Goal: Communication & Community: Answer question/provide support

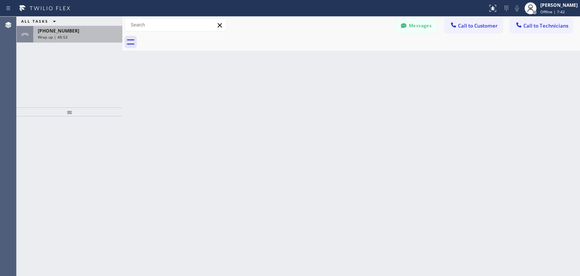
click at [68, 29] on span "[PHONE_NUMBER]" at bounding box center [59, 31] width 42 height 6
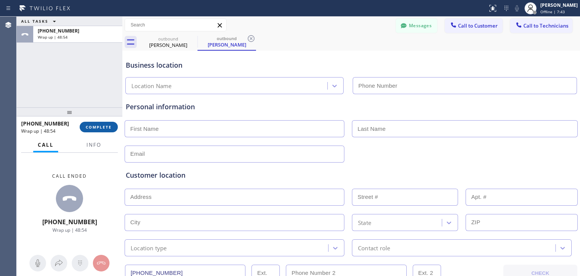
click at [98, 131] on button "COMPLETE" at bounding box center [99, 127] width 38 height 11
click at [191, 42] on icon at bounding box center [192, 38] width 9 height 9
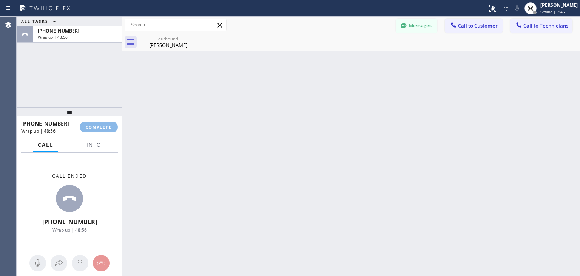
click at [0, 0] on icon at bounding box center [0, 0] width 0 height 0
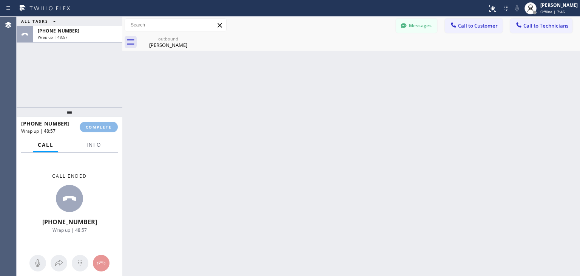
click at [0, 0] on icon at bounding box center [0, 0] width 0 height 0
click at [193, 40] on icon at bounding box center [192, 38] width 9 height 9
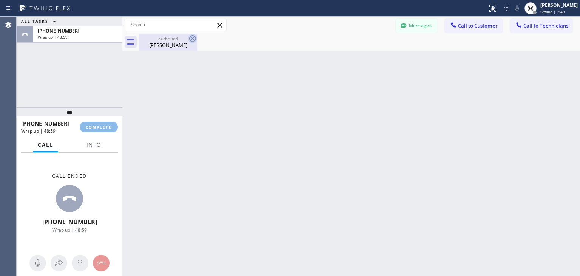
click at [193, 40] on icon at bounding box center [192, 38] width 9 height 9
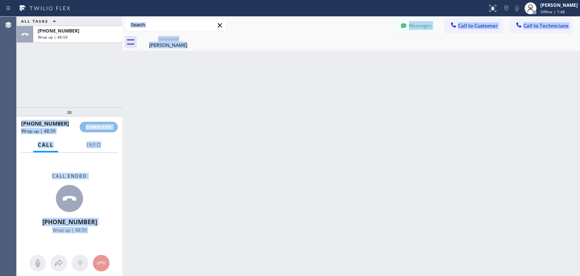
drag, startPoint x: 193, startPoint y: 40, endPoint x: 82, endPoint y: 48, distance: 111.3
click at [82, 48] on div "ALL TASKS ALL TASKS ACTIVE TASKS TASKS IN WRAP UP +13122174473 Wrap up | 48:59 …" at bounding box center [299, 146] width 564 height 259
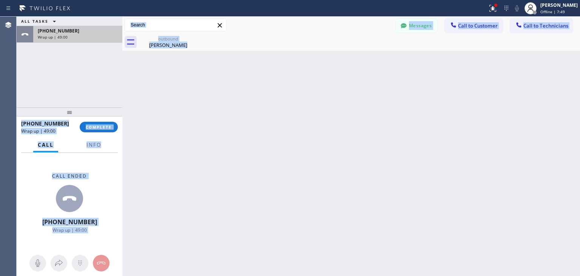
click at [91, 34] on div "Wrap up | 49:00" at bounding box center [78, 36] width 80 height 5
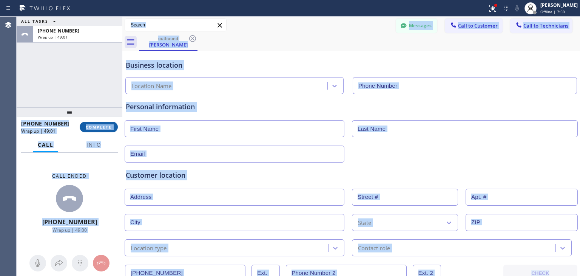
click at [98, 130] on button "COMPLETE" at bounding box center [99, 127] width 38 height 11
click at [533, 20] on button "Call to Technicians" at bounding box center [541, 26] width 62 height 14
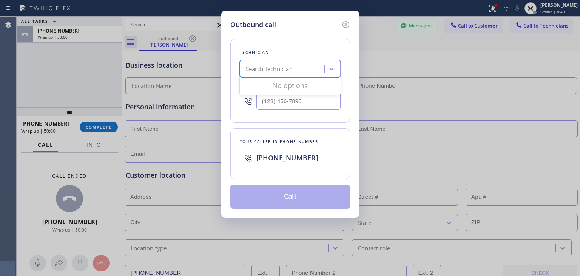
click at [266, 68] on div "Search Technician" at bounding box center [269, 69] width 47 height 9
type input "ge"
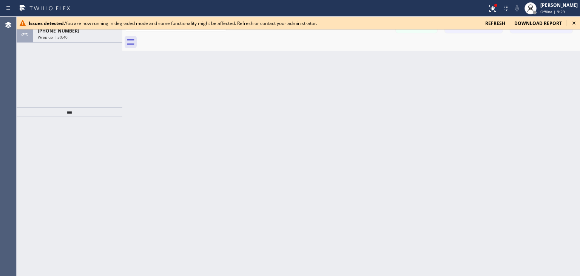
click at [575, 20] on icon at bounding box center [574, 23] width 9 height 9
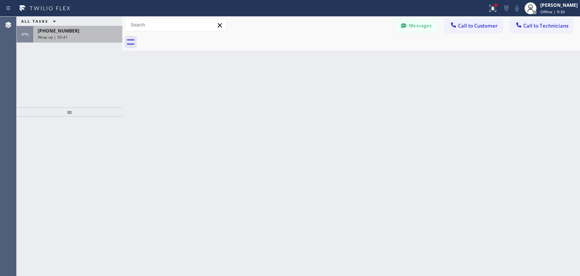
click at [97, 34] on div "Wrap up | 50:41" at bounding box center [78, 36] width 80 height 5
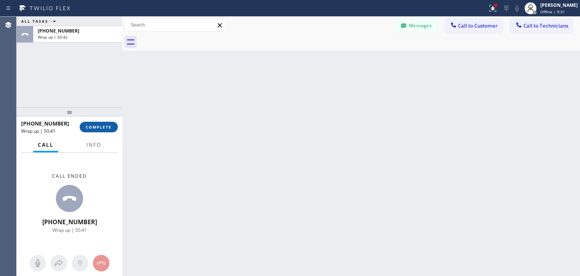
drag, startPoint x: 114, startPoint y: 119, endPoint x: 107, endPoint y: 128, distance: 11.8
click at [107, 128] on div "[PHONE_NUMBER] Wrap up | 50:41 COMPLETE" at bounding box center [69, 127] width 97 height 20
click at [107, 128] on span "COMPLETE" at bounding box center [99, 126] width 26 height 5
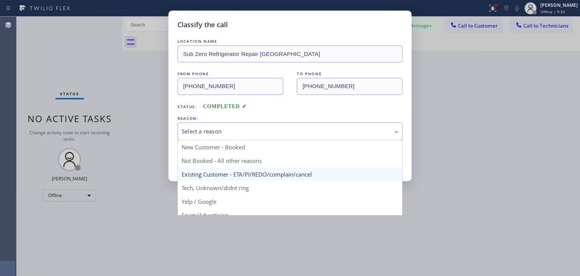
drag, startPoint x: 257, startPoint y: 131, endPoint x: 261, endPoint y: 178, distance: 47.0
click at [261, 140] on div "Select a reason New Customer - Booked Not Booked - All other reasons Existing C…" at bounding box center [290, 131] width 225 height 18
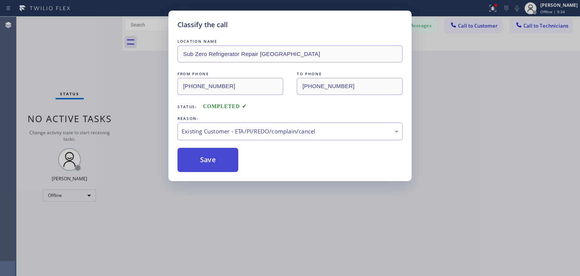
drag, startPoint x: 261, startPoint y: 178, endPoint x: 204, endPoint y: 154, distance: 62.0
click at [204, 154] on button "Save" at bounding box center [208, 160] width 61 height 24
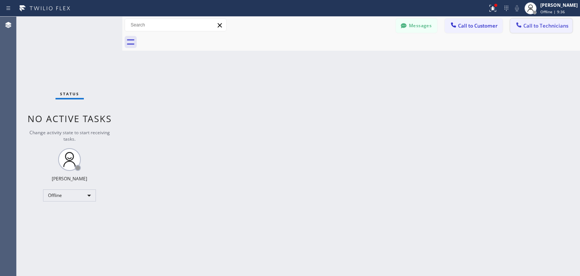
click at [537, 23] on span "Call to Technicians" at bounding box center [546, 25] width 45 height 7
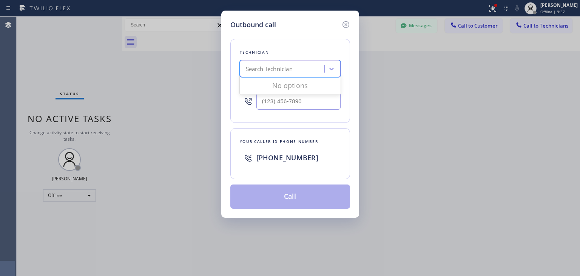
click at [306, 61] on div "Search Technician" at bounding box center [290, 68] width 101 height 17
click at [341, 24] on icon at bounding box center [345, 24] width 9 height 9
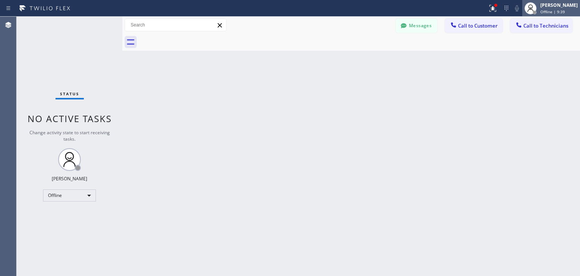
click at [565, 12] on span "Offline | 9:39" at bounding box center [553, 11] width 25 height 5
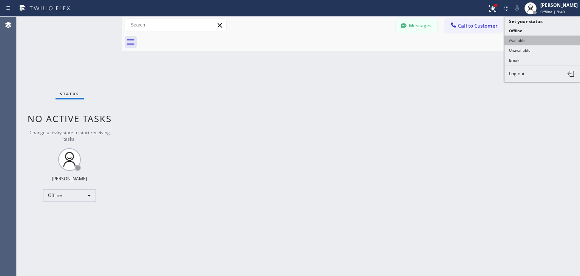
click at [559, 38] on button "Available" at bounding box center [543, 41] width 76 height 10
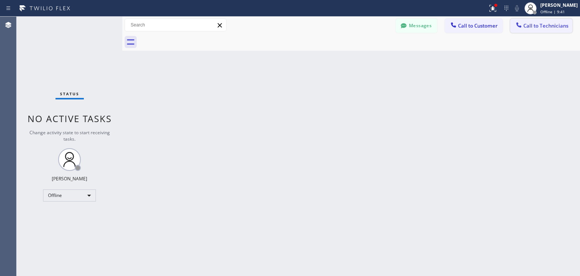
click at [558, 25] on span "Call to Technicians" at bounding box center [546, 25] width 45 height 7
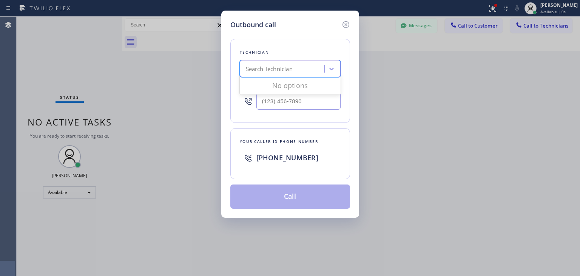
click at [305, 72] on div "Search Technician" at bounding box center [283, 68] width 82 height 13
type input "[GEOGRAPHIC_DATA]"
click at [349, 23] on icon at bounding box center [345, 24] width 9 height 9
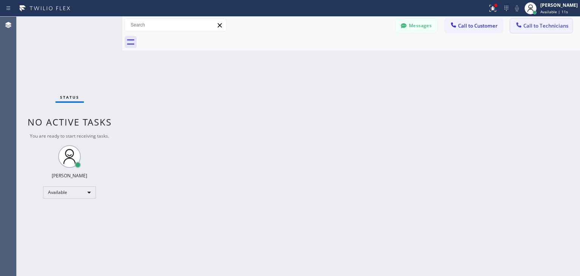
click at [541, 32] on button "Call to Technicians" at bounding box center [541, 26] width 62 height 14
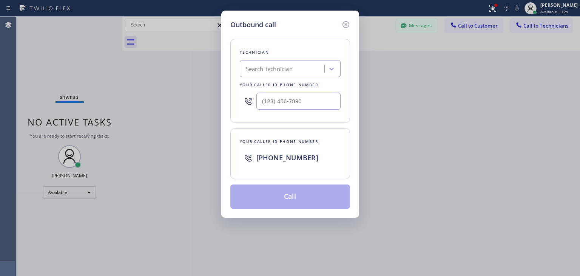
click at [281, 76] on div "Search Technician" at bounding box center [290, 68] width 101 height 17
type input "[PERSON_NAME]"
click at [350, 26] on icon at bounding box center [345, 24] width 9 height 9
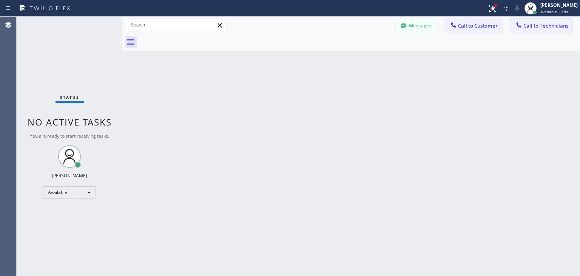
drag, startPoint x: 542, startPoint y: 35, endPoint x: 544, endPoint y: 29, distance: 5.9
click at [544, 29] on div "Messages Call to Customer Call to Technicians Outbound call Location Search loc…" at bounding box center [351, 34] width 458 height 34
click at [544, 29] on button "Call to Technicians" at bounding box center [541, 26] width 62 height 14
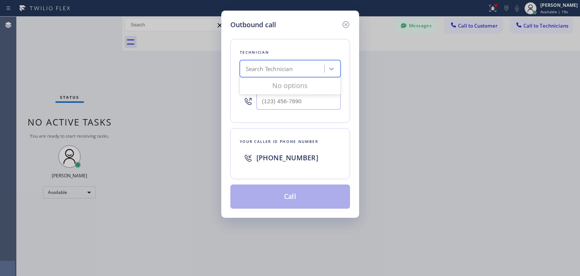
click at [312, 63] on div "Search Technician" at bounding box center [283, 68] width 82 height 13
type input "[PERSON_NAME]"
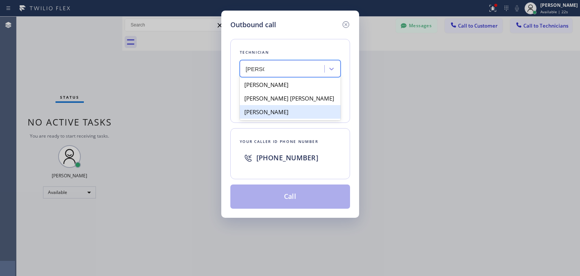
click at [299, 109] on div "[PERSON_NAME]" at bounding box center [290, 112] width 101 height 14
type input "[PHONE_NUMBER]"
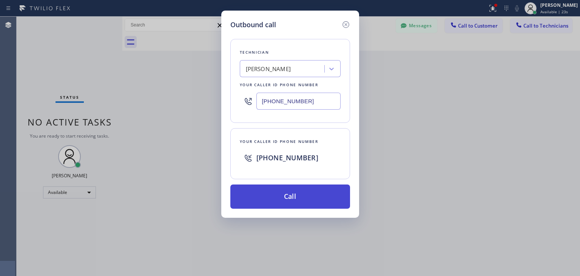
click at [300, 194] on button "Call" at bounding box center [290, 196] width 120 height 24
